Goal: Transaction & Acquisition: Purchase product/service

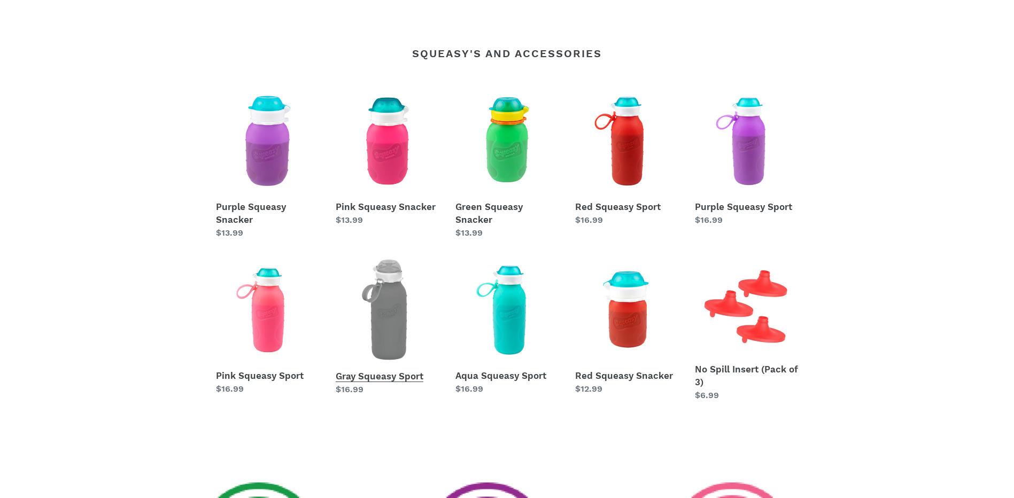
click at [392, 302] on link "Gray Squeasy Sport" at bounding box center [388, 327] width 104 height 138
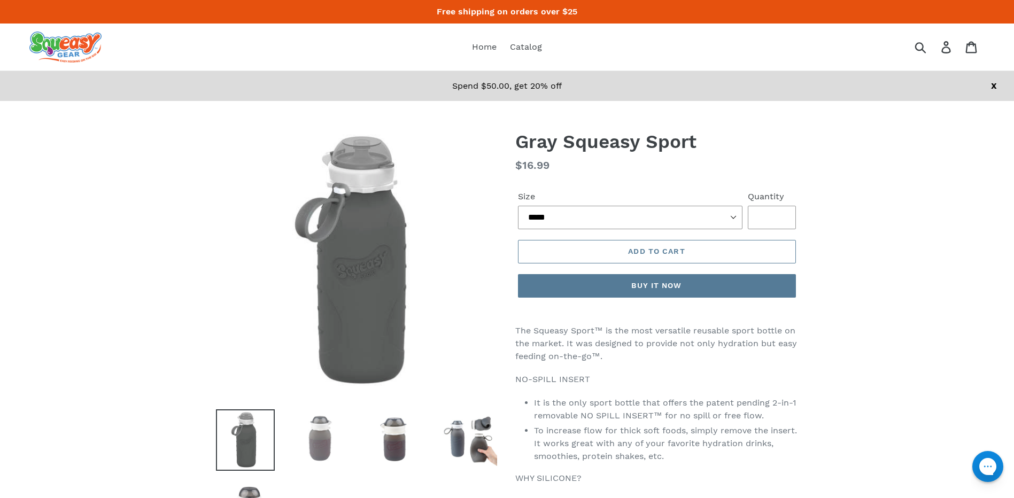
click at [331, 433] on img at bounding box center [320, 439] width 59 height 59
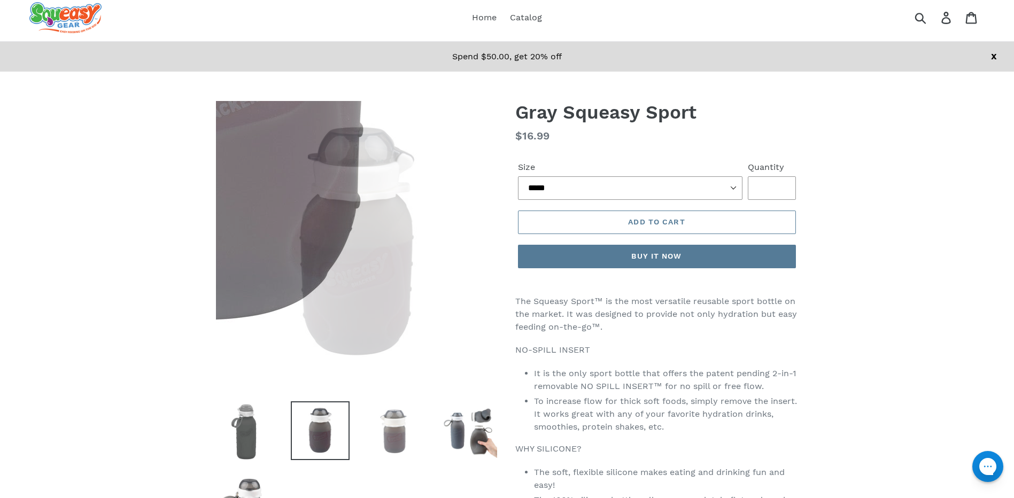
scroll to position [53, 0]
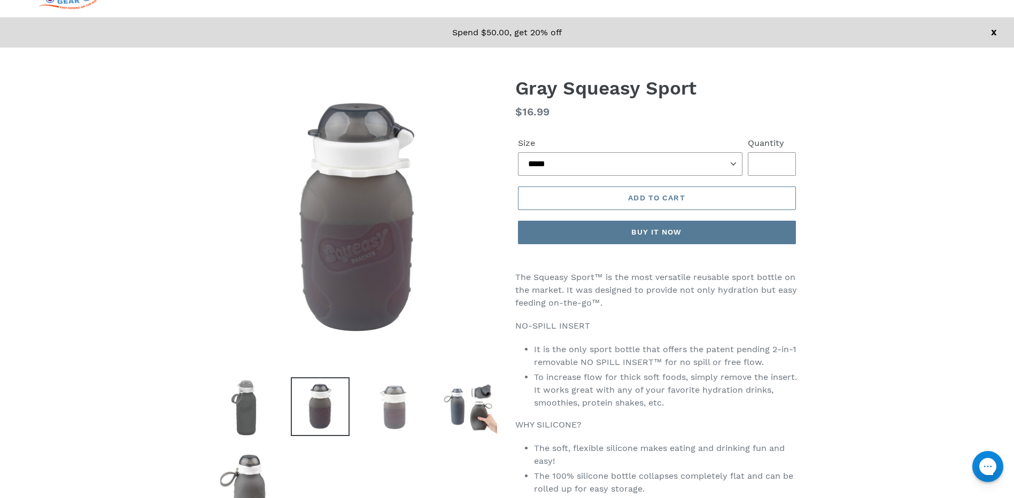
click at [402, 416] on img at bounding box center [395, 407] width 59 height 59
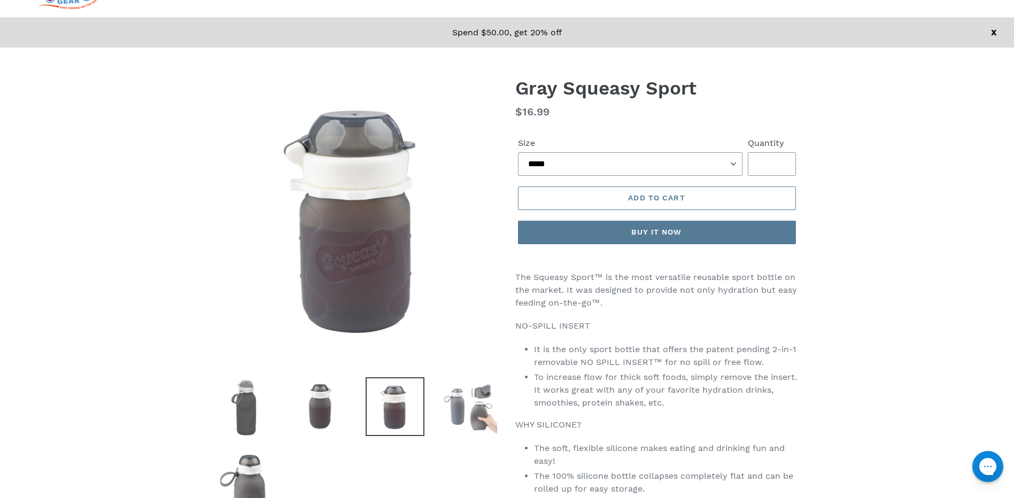
click at [461, 408] on img at bounding box center [470, 407] width 59 height 59
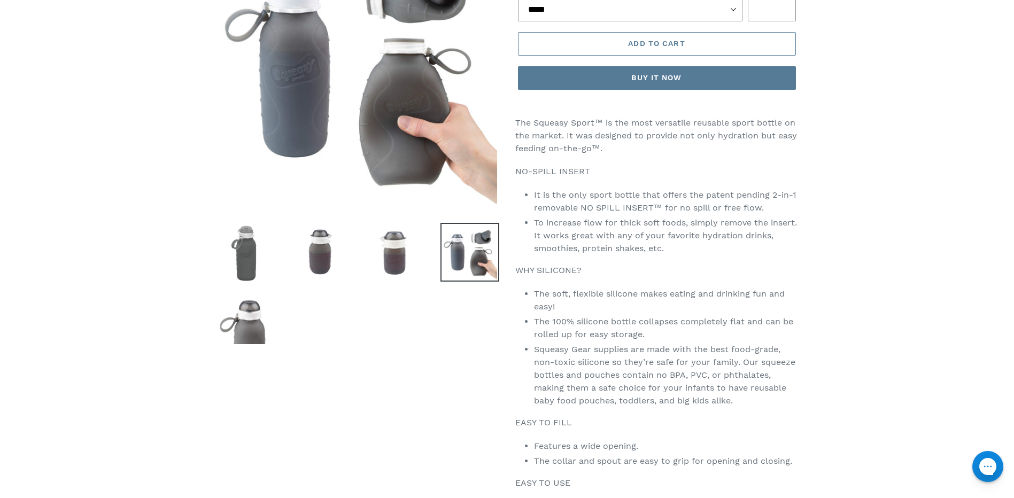
scroll to position [214, 0]
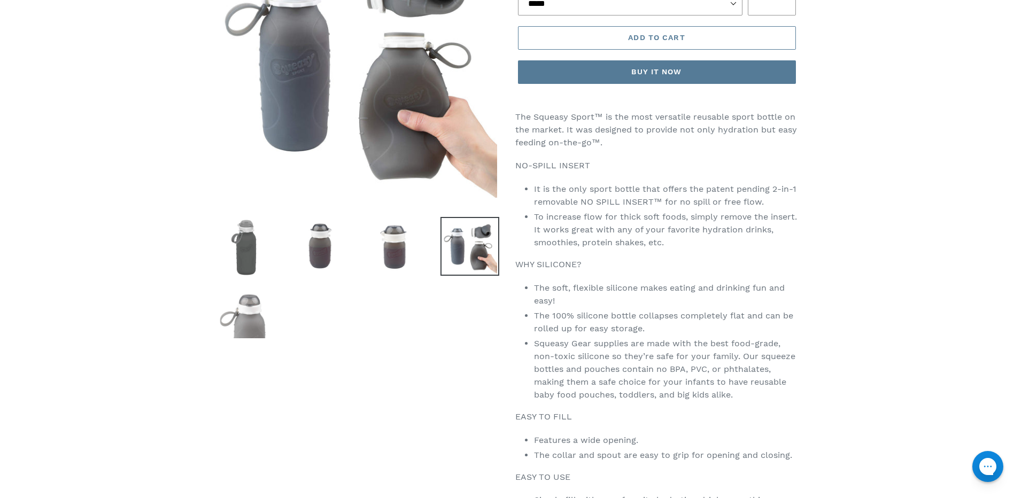
click at [264, 330] on img at bounding box center [245, 311] width 59 height 59
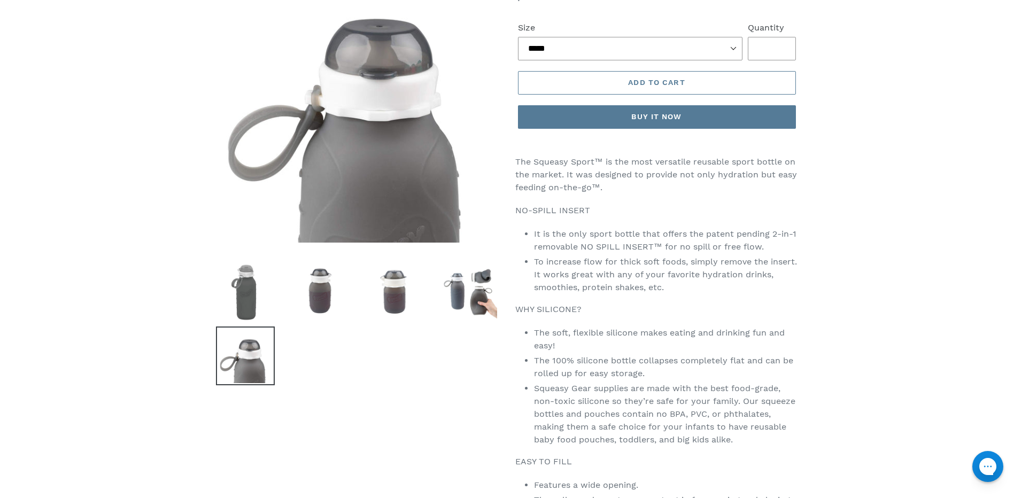
scroll to position [107, 0]
